Goal: Communication & Community: Share content

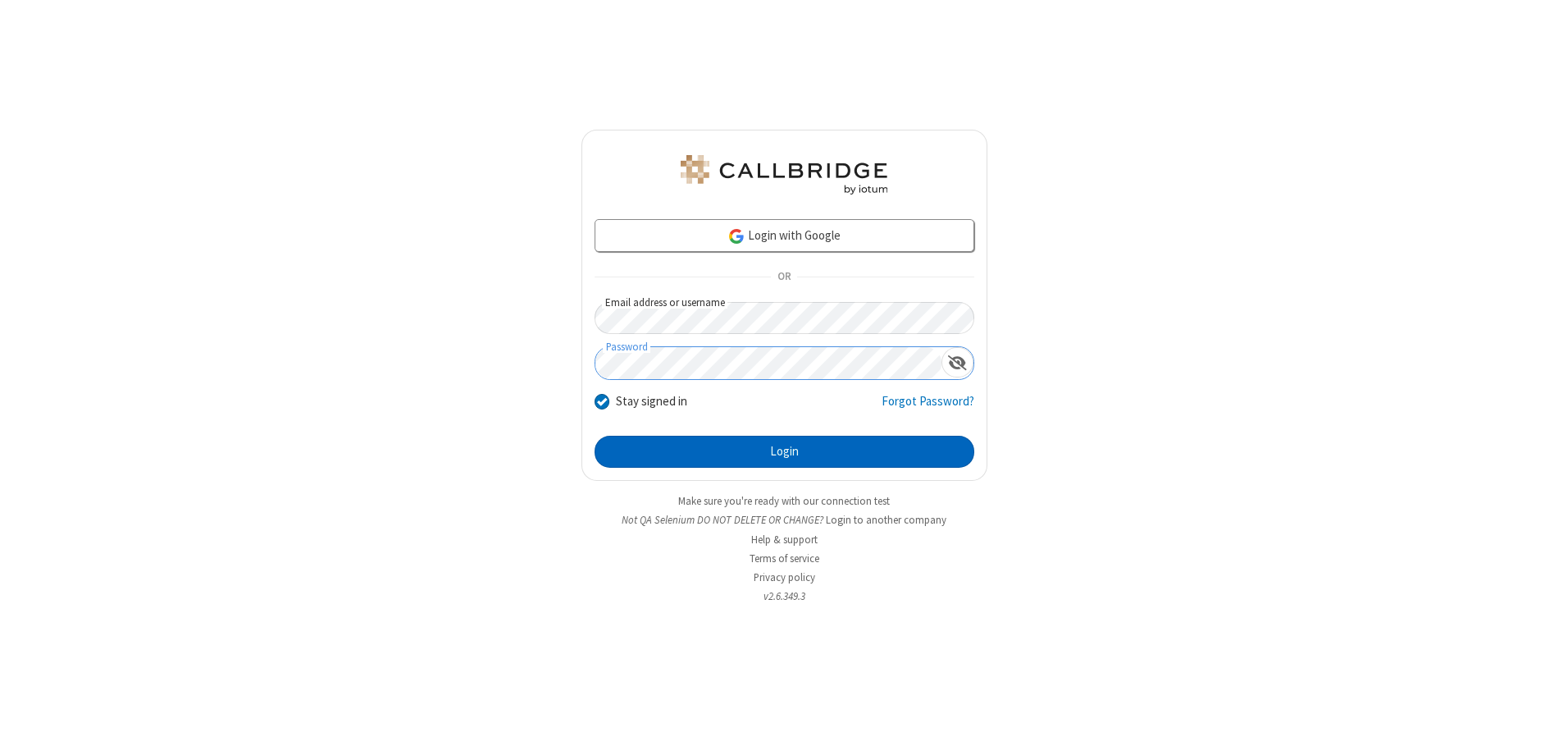
click at [784, 452] on button "Login" at bounding box center [784, 453] width 380 height 33
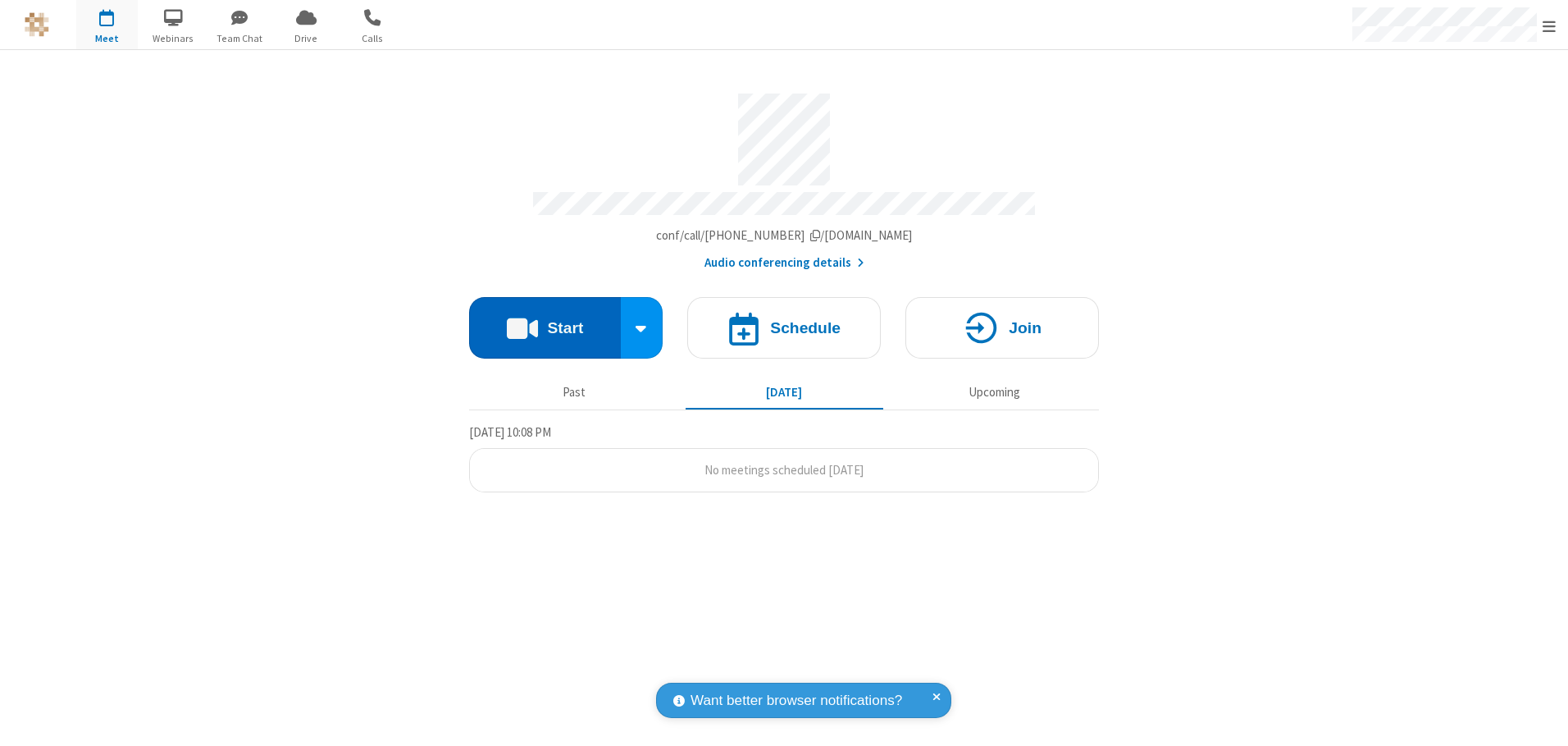
click at [545, 322] on button "Start" at bounding box center [545, 327] width 151 height 61
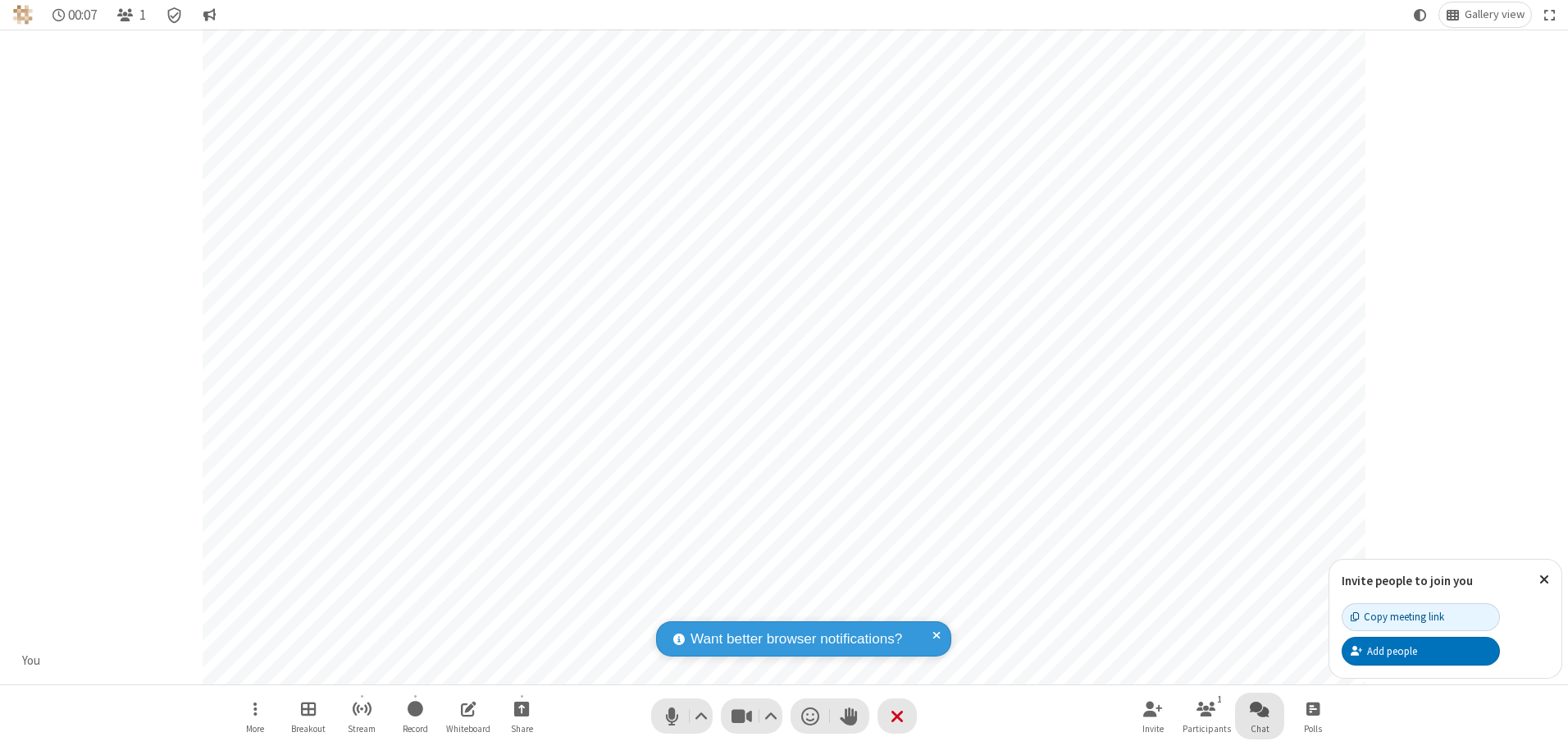
click at [1259, 708] on span "Open chat" at bounding box center [1259, 708] width 19 height 20
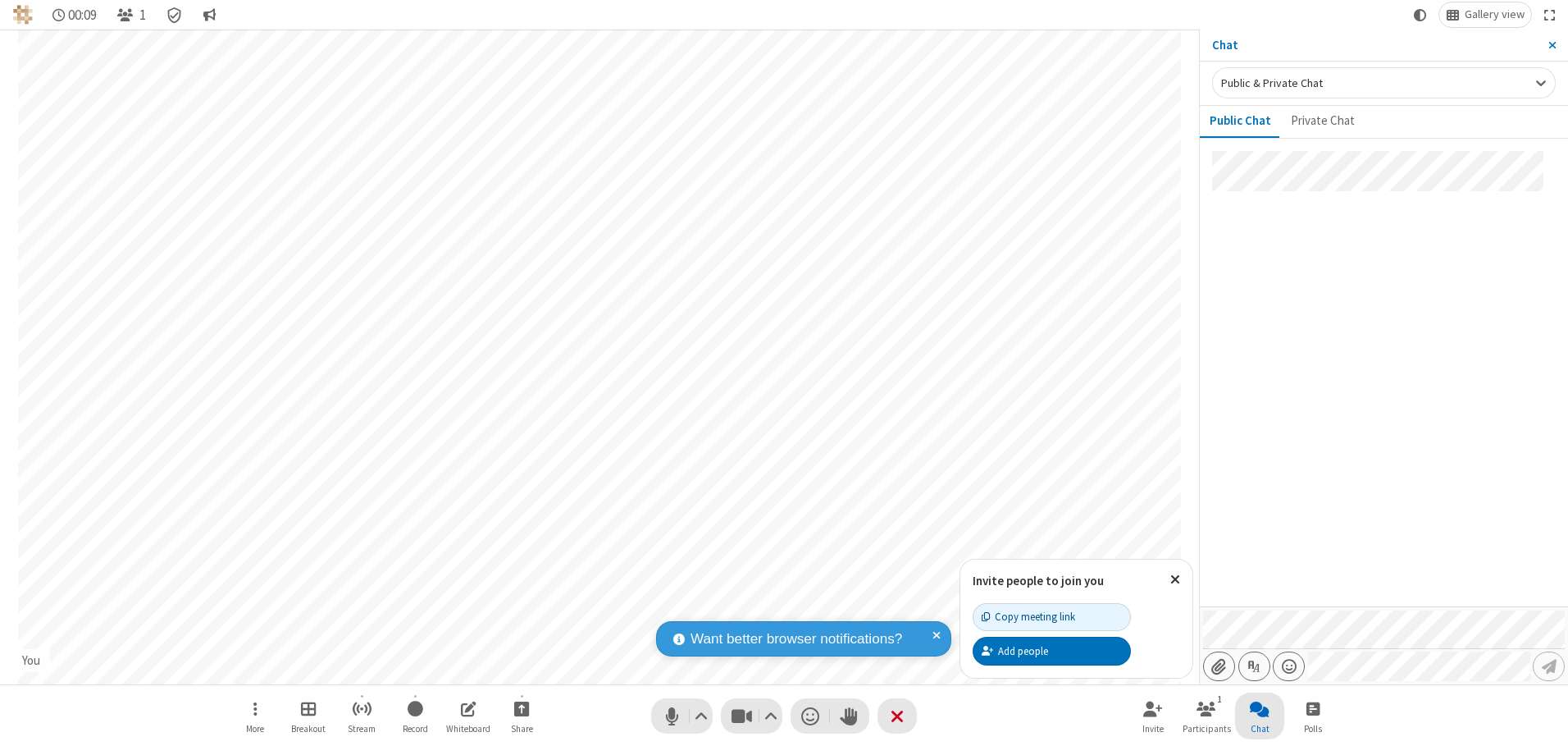
type input "C:\fakepath\doc_test.docx"
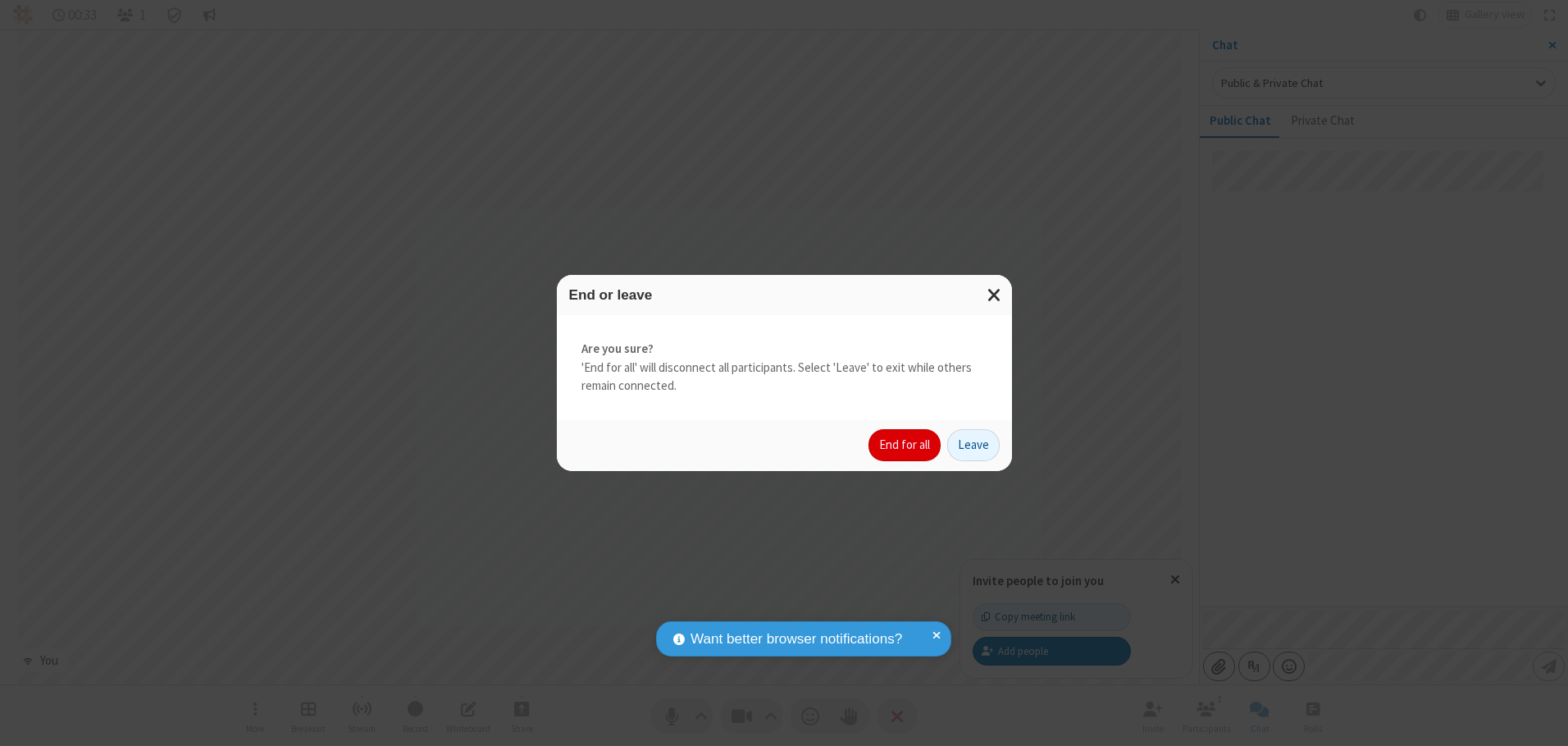
click at [906, 445] on button "End for all" at bounding box center [904, 446] width 72 height 33
